Goal: Information Seeking & Learning: Find specific fact

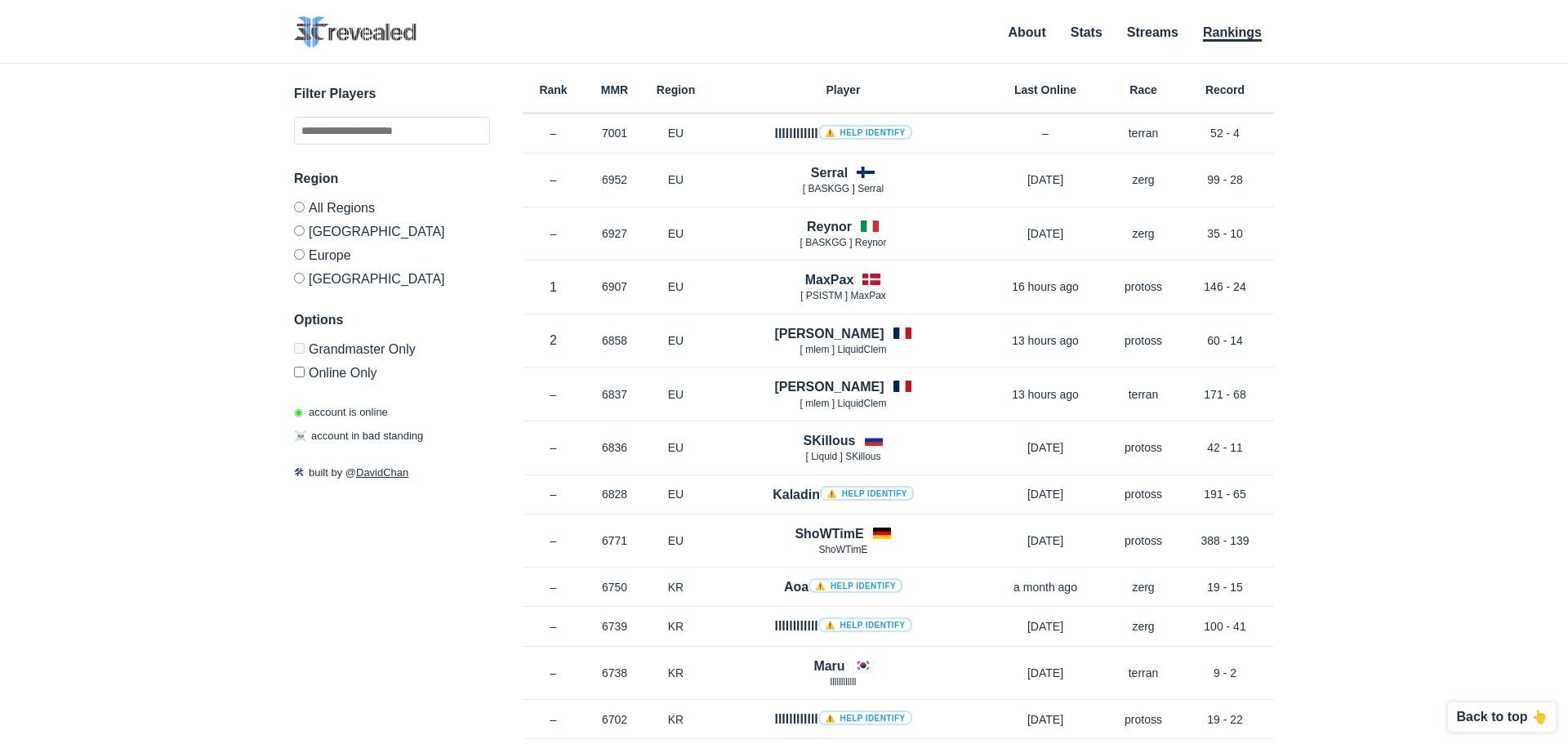
click at [139, 166] on div "✕ Filter Players Region All Regions [GEOGRAPHIC_DATA] [GEOGRAPHIC_DATA] [GEOGRA…" at bounding box center [784, 383] width 1535 height 639
drag, startPoint x: 139, startPoint y: 166, endPoint x: 144, endPoint y: 135, distance: 31.4
click at [144, 135] on div "✕ Filter Players Region All Regions [GEOGRAPHIC_DATA] [GEOGRAPHIC_DATA] [GEOGRA…" at bounding box center [779, 383] width 1524 height 639
drag, startPoint x: 1440, startPoint y: 94, endPoint x: 1427, endPoint y: 66, distance: 30.9
click at [1427, 66] on div "✕ Filter Players Region All Regions [GEOGRAPHIC_DATA] [GEOGRAPHIC_DATA] [GEOGRA…" at bounding box center [779, 383] width 1524 height 639
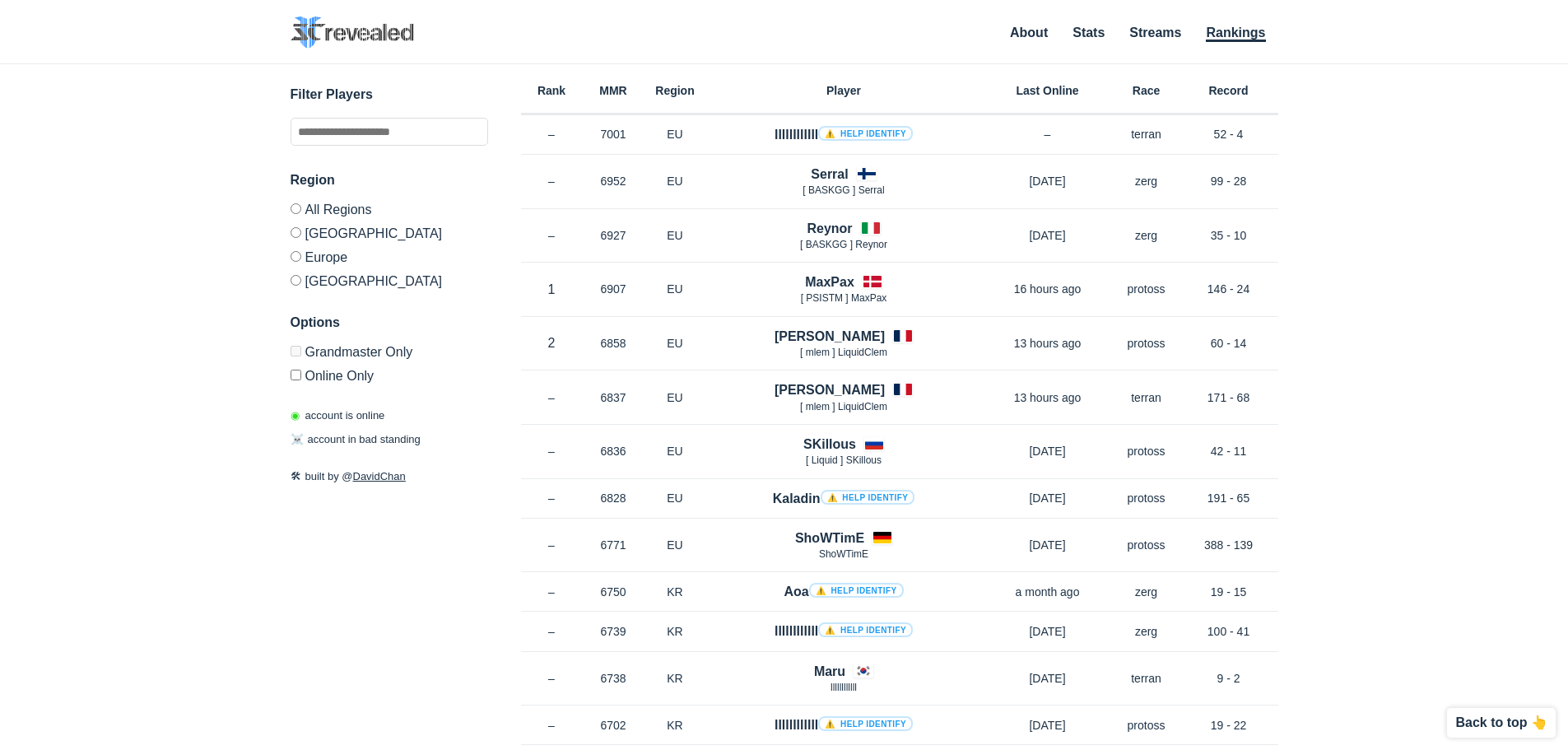
drag, startPoint x: 1433, startPoint y: 54, endPoint x: 1409, endPoint y: 24, distance: 38.4
click at [1409, 24] on header "SC2 Revealed SC2 Revealed identifies StarCraft 2 barcode players on Grandmaster…" at bounding box center [784, 40] width 1568 height 48
click at [288, 233] on div "✕ Filter Players Region All Regions [GEOGRAPHIC_DATA] [GEOGRAPHIC_DATA] [GEOGRA…" at bounding box center [784, 386] width 1535 height 644
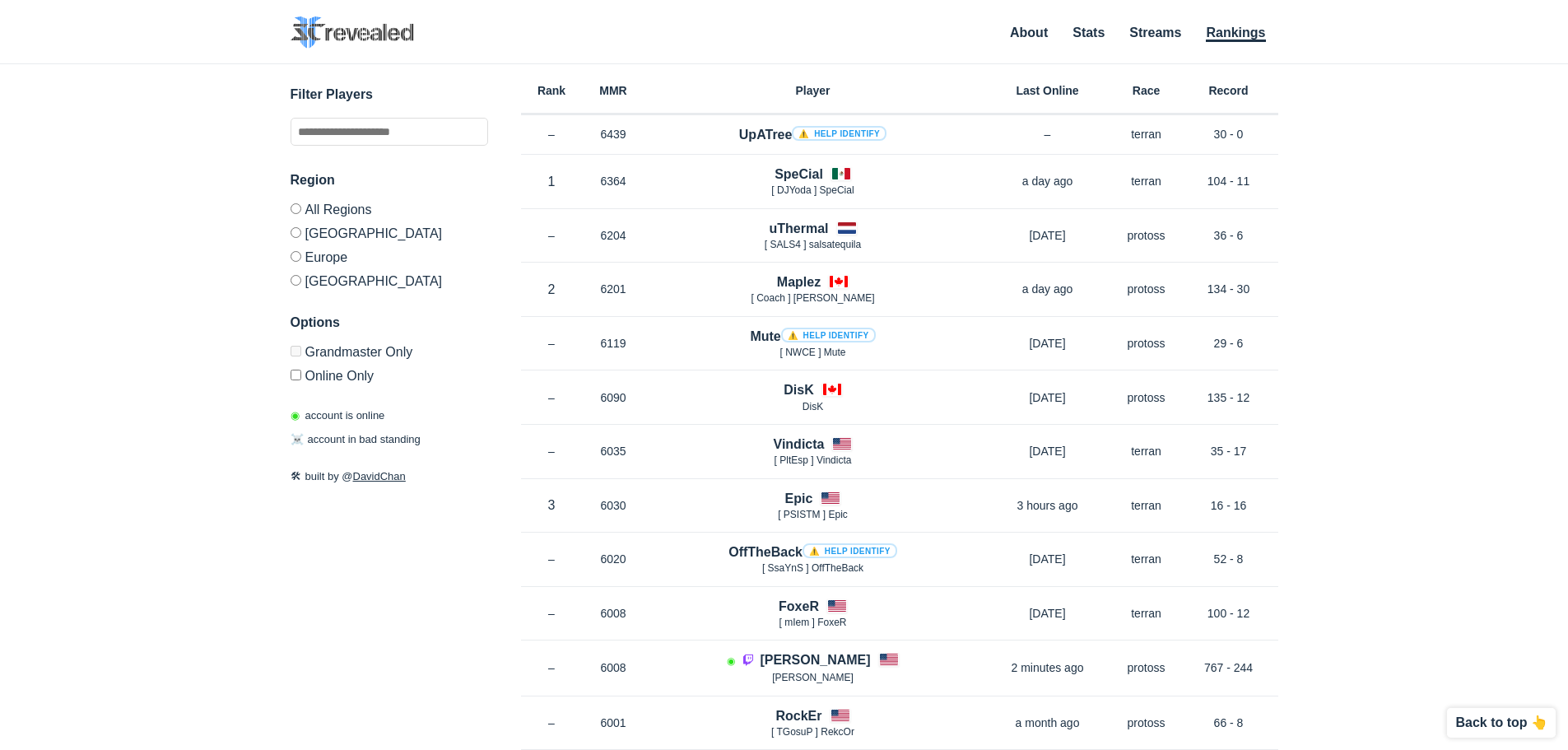
drag, startPoint x: 163, startPoint y: 140, endPoint x: 152, endPoint y: 118, distance: 24.6
click at [152, 118] on div "✕ Filter Players Region All Regions [GEOGRAPHIC_DATA] [GEOGRAPHIC_DATA] [GEOGRA…" at bounding box center [784, 386] width 1535 height 644
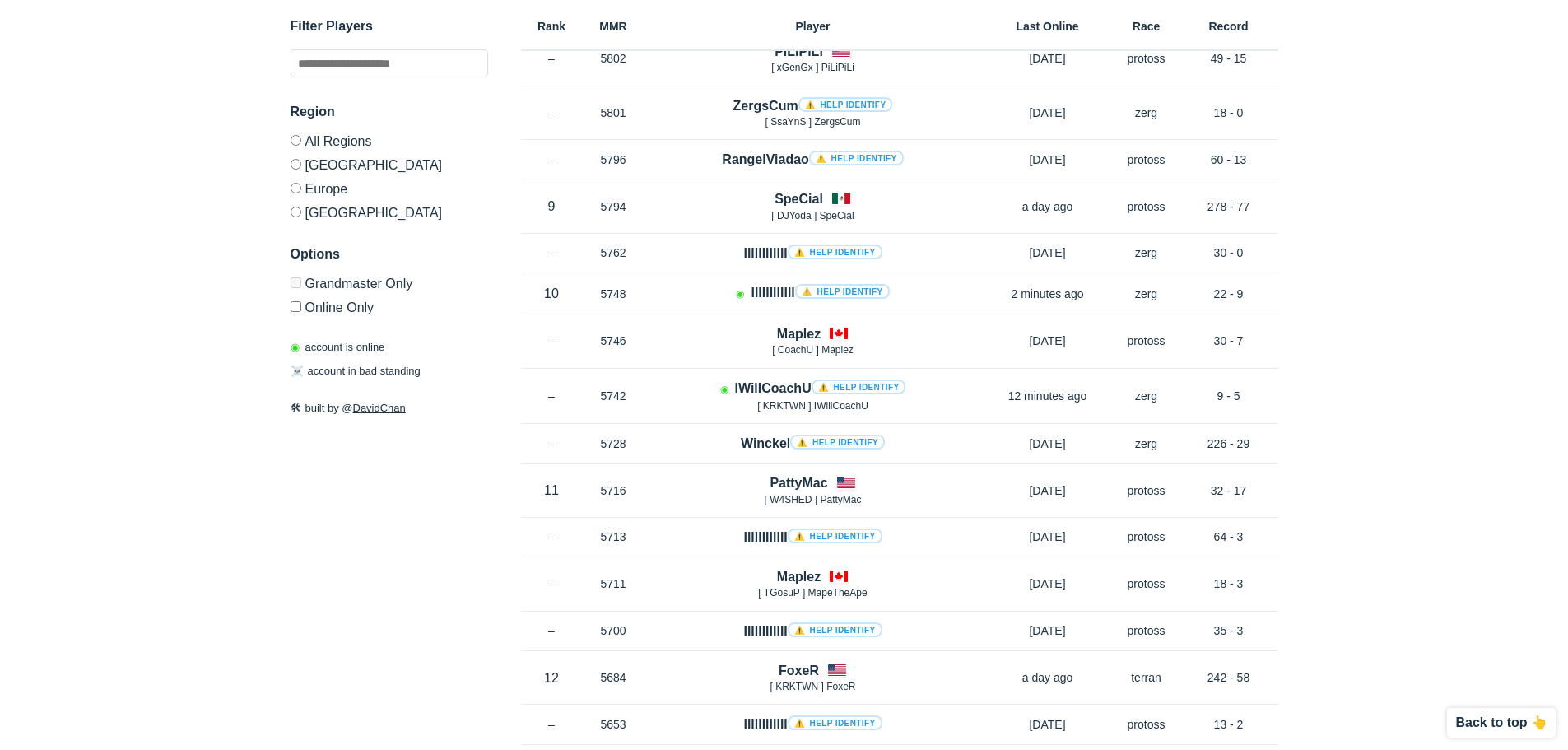
scroll to position [341, 0]
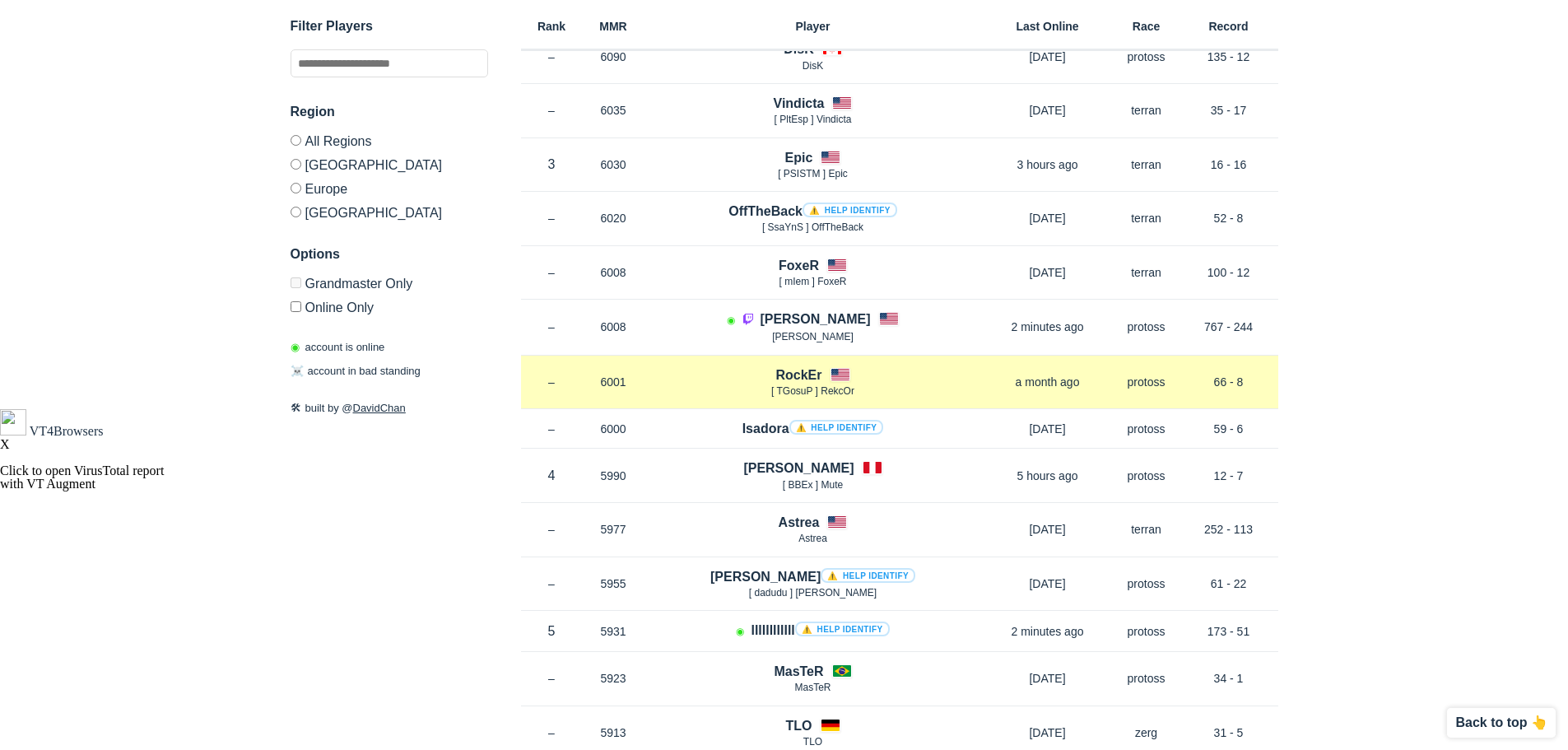
click at [800, 372] on h4 "RockEr" at bounding box center [798, 375] width 46 height 19
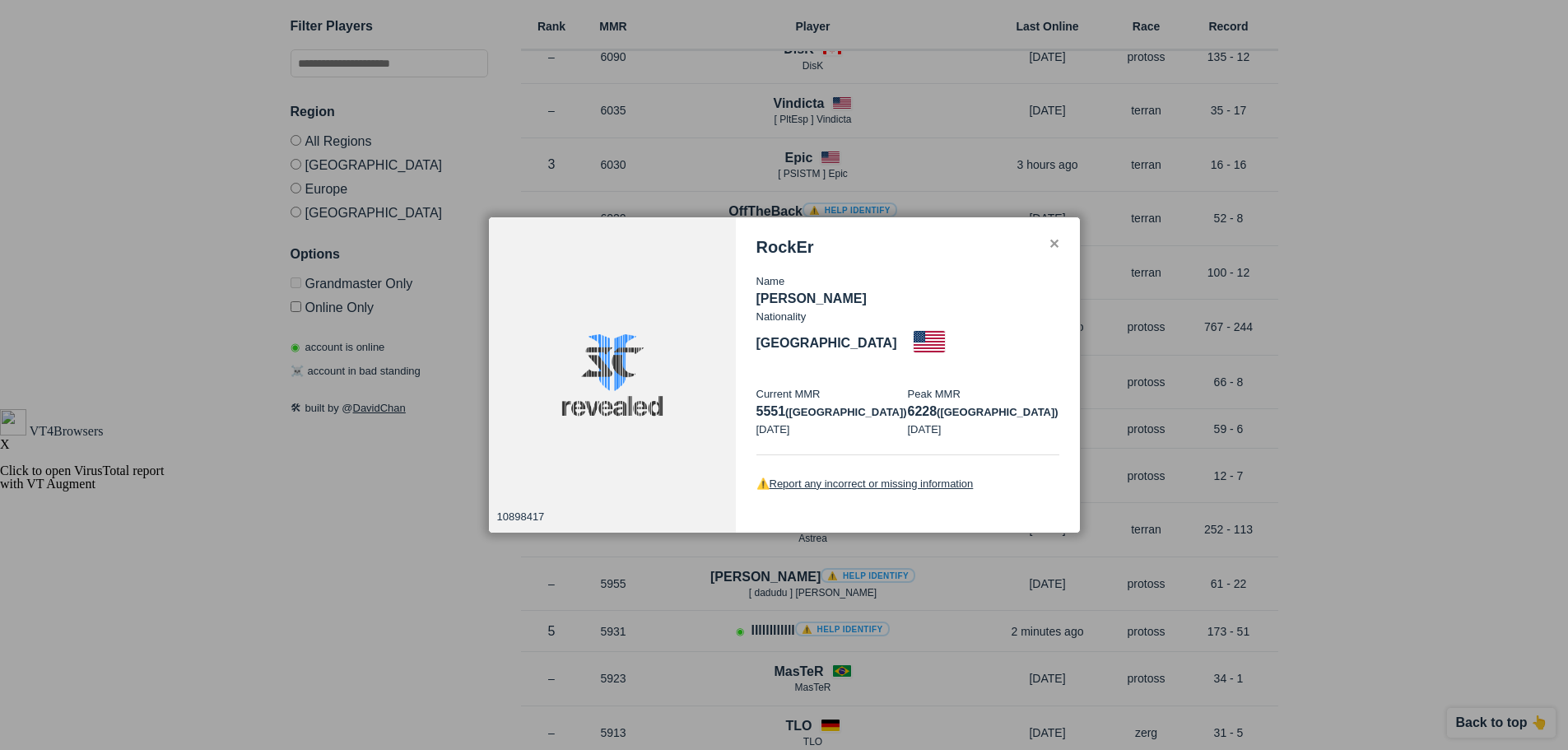
drag, startPoint x: 755, startPoint y: 261, endPoint x: 843, endPoint y: 261, distance: 88.0
click at [843, 261] on div "RockEr Name [PERSON_NAME] Nationality [DEMOGRAPHIC_DATA] Current MMR 5551 (eu) …" at bounding box center [907, 375] width 344 height 316
copy h3 "RockEr"
click at [772, 309] on p "[PERSON_NAME]" at bounding box center [908, 298] width 303 height 19
drag, startPoint x: 777, startPoint y: 309, endPoint x: 881, endPoint y: 312, distance: 104.0
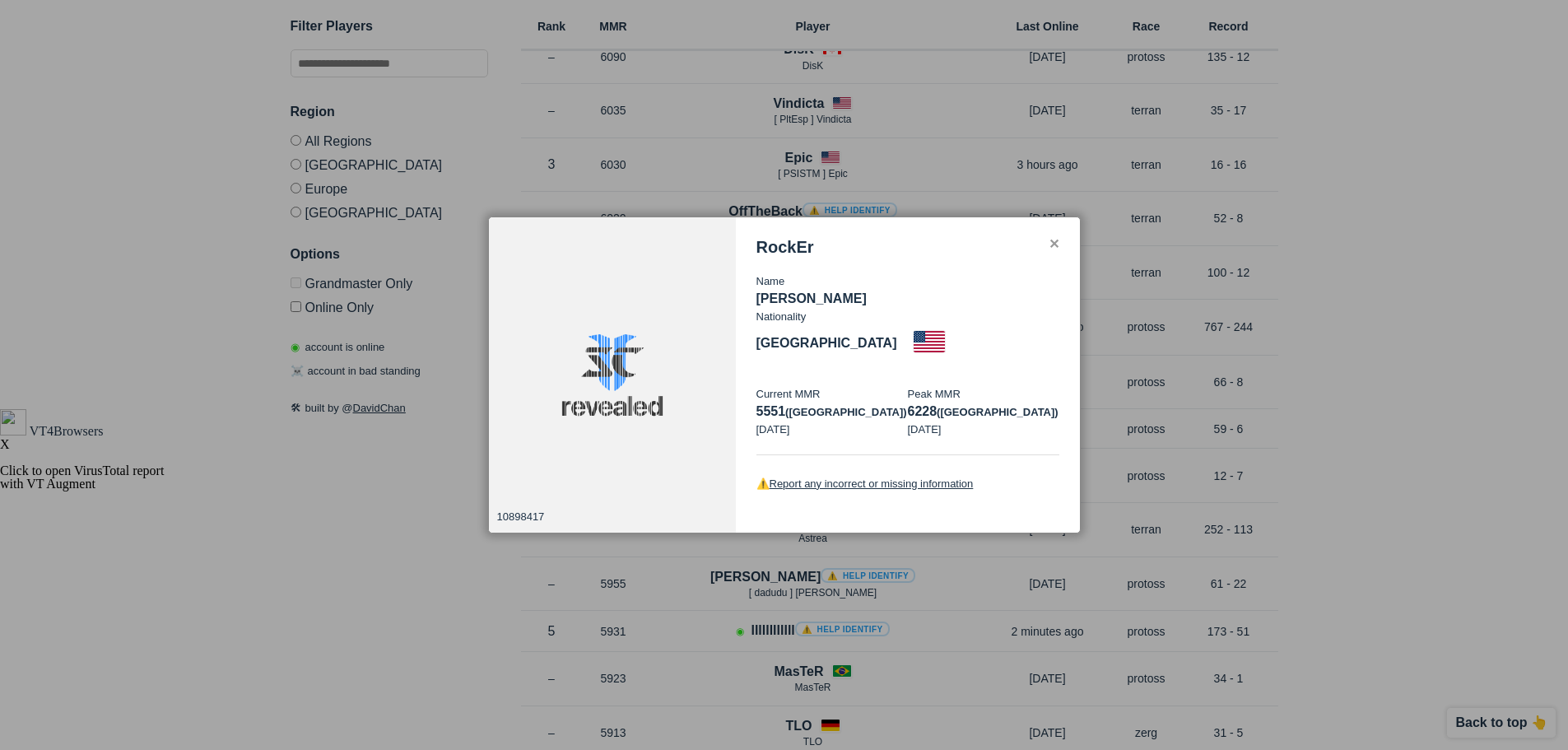
click at [881, 312] on div "RockEr Name [PERSON_NAME] Nationality [DEMOGRAPHIC_DATA] Current MMR 5551 (eu) …" at bounding box center [907, 375] width 344 height 316
copy p "[PERSON_NAME]"
